Goal: Information Seeking & Learning: Check status

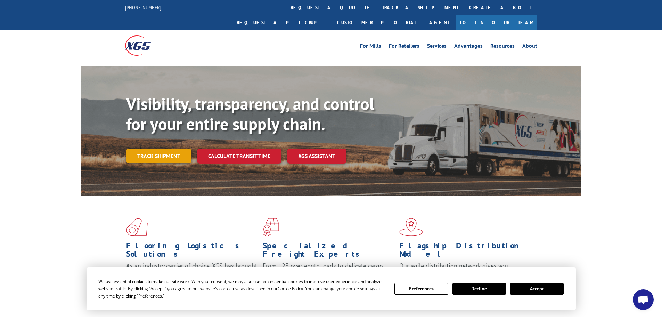
click at [157, 148] on link "Track shipment" at bounding box center [158, 155] width 65 height 15
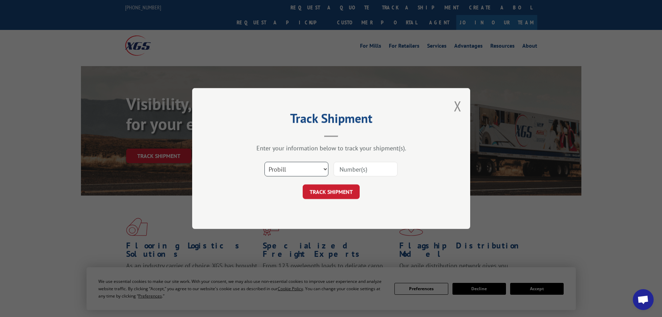
click at [306, 168] on select "Select category... Probill BOL PO" at bounding box center [296, 169] width 64 height 15
select select "bol"
click at [264, 162] on select "Select category... Probill BOL PO" at bounding box center [296, 169] width 64 height 15
click at [339, 171] on input at bounding box center [366, 169] width 64 height 15
paste input "6042810"
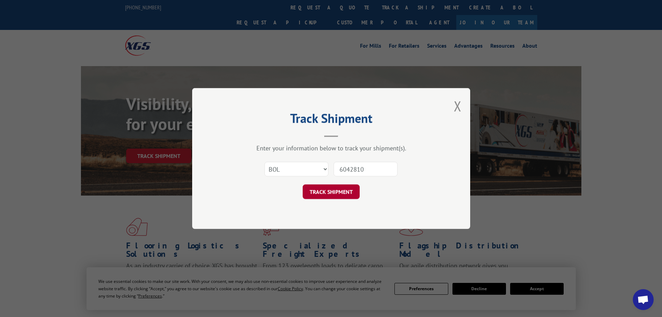
type input "6042810"
click at [343, 186] on button "TRACK SHIPMENT" at bounding box center [331, 191] width 57 height 15
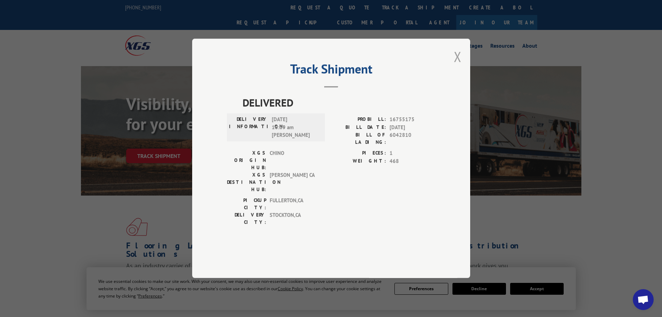
click at [456, 66] on button "Close modal" at bounding box center [458, 56] width 8 height 18
